Goal: Find specific page/section: Find specific page/section

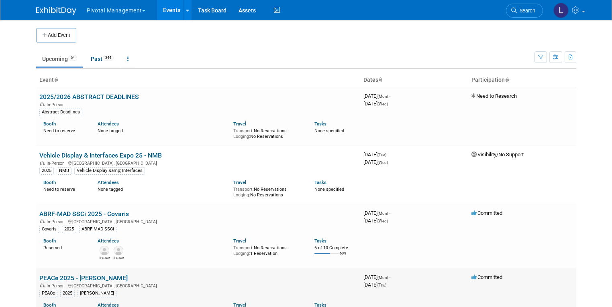
click at [72, 279] on link "PEACe 2025 - [PERSON_NAME]" at bounding box center [83, 279] width 88 height 8
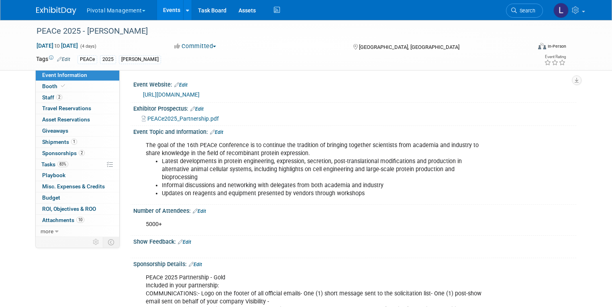
click at [181, 92] on link "https://www.peace-conference.org/" at bounding box center [171, 95] width 57 height 6
click at [161, 12] on link "Events" at bounding box center [171, 10] width 29 height 20
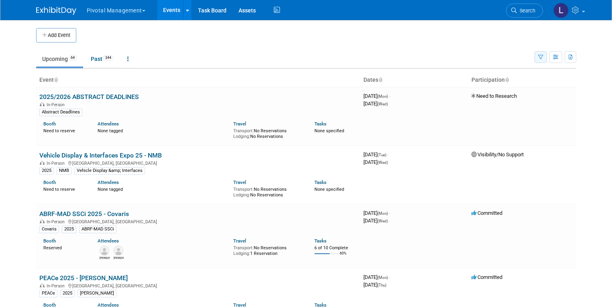
click at [543, 57] on icon "button" at bounding box center [540, 57] width 5 height 5
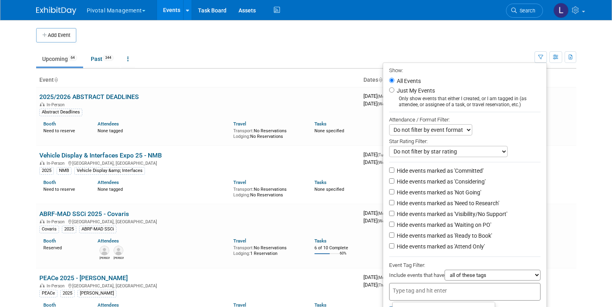
click at [431, 294] on input "text" at bounding box center [425, 291] width 64 height 8
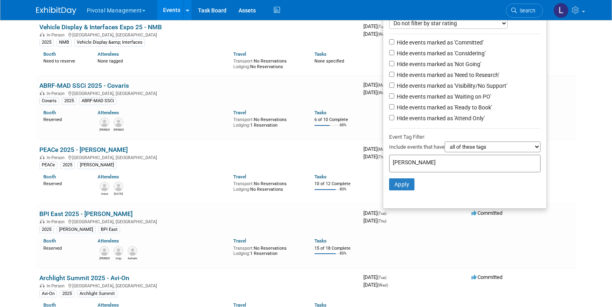
scroll to position [137, 0]
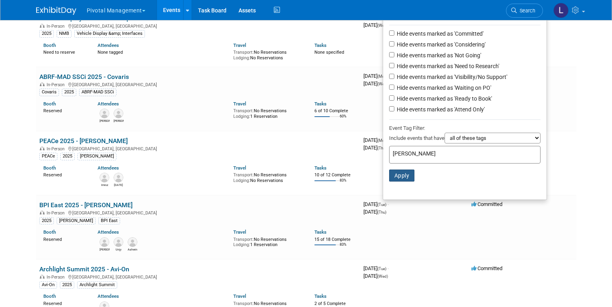
type input "[PERSON_NAME]"
click at [406, 180] on button "Apply" at bounding box center [402, 176] width 26 height 12
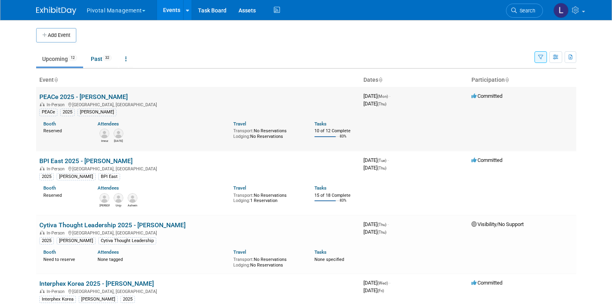
click at [69, 97] on link "PEACe 2025 - [PERSON_NAME]" at bounding box center [83, 97] width 88 height 8
click at [69, 97] on body "Pivotal Management Choose Workspace: Pivotal Management Watchmaker Genomics Eve…" at bounding box center [306, 153] width 612 height 307
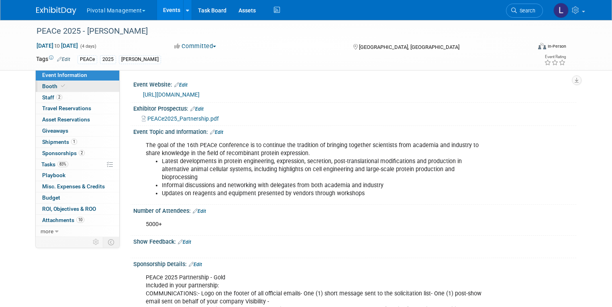
click at [71, 88] on link "Booth" at bounding box center [77, 86] width 83 height 11
select select "Yes"
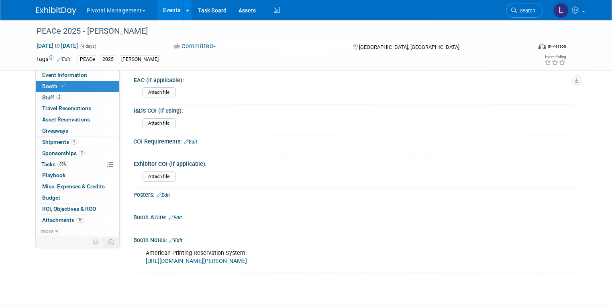
scroll to position [942, 0]
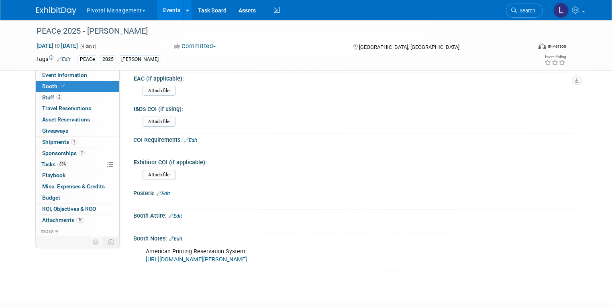
click at [222, 256] on link "[URL][DOMAIN_NAME][PERSON_NAME]" at bounding box center [196, 259] width 101 height 7
